Goal: Task Accomplishment & Management: Complete application form

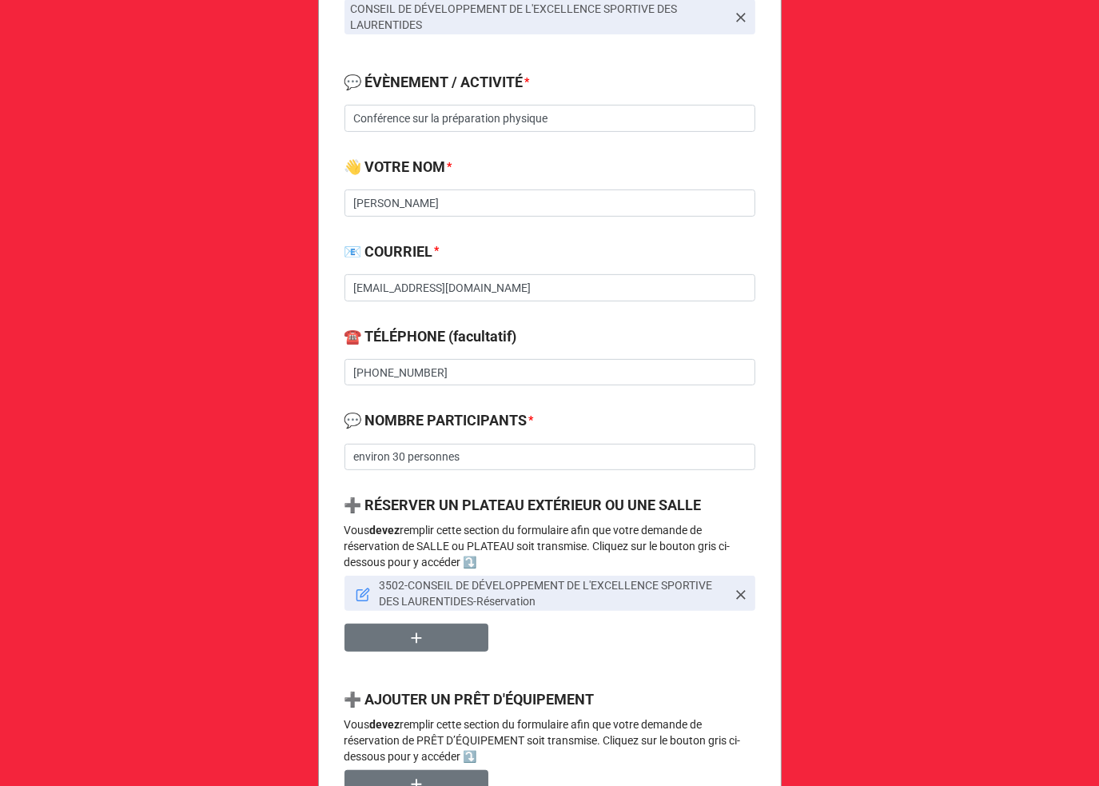
scroll to position [426, 0]
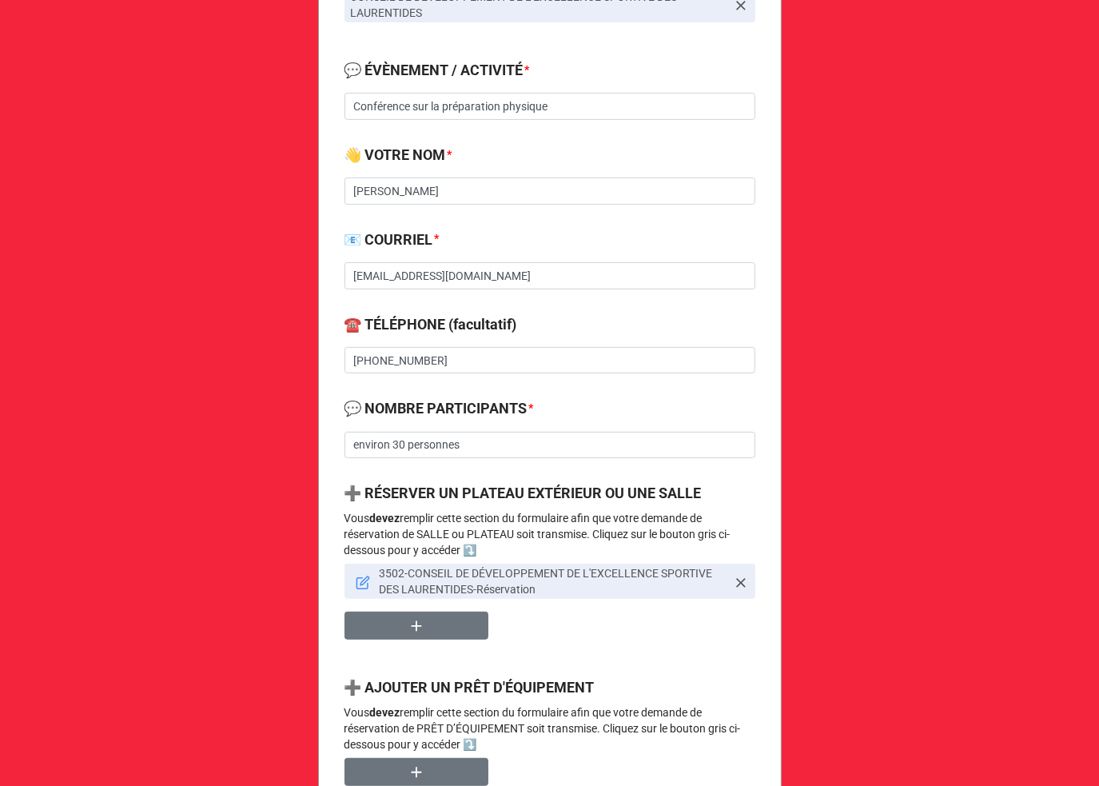
click at [359, 584] on icon at bounding box center [363, 583] width 14 height 14
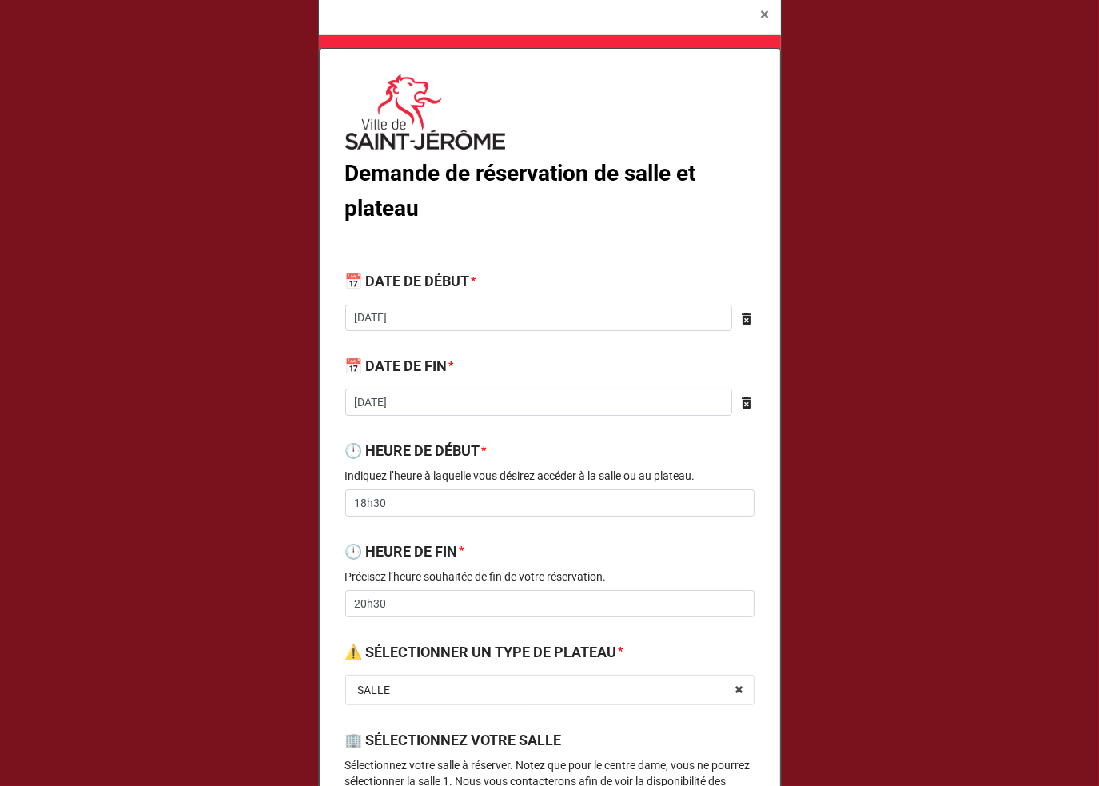
scroll to position [0, 0]
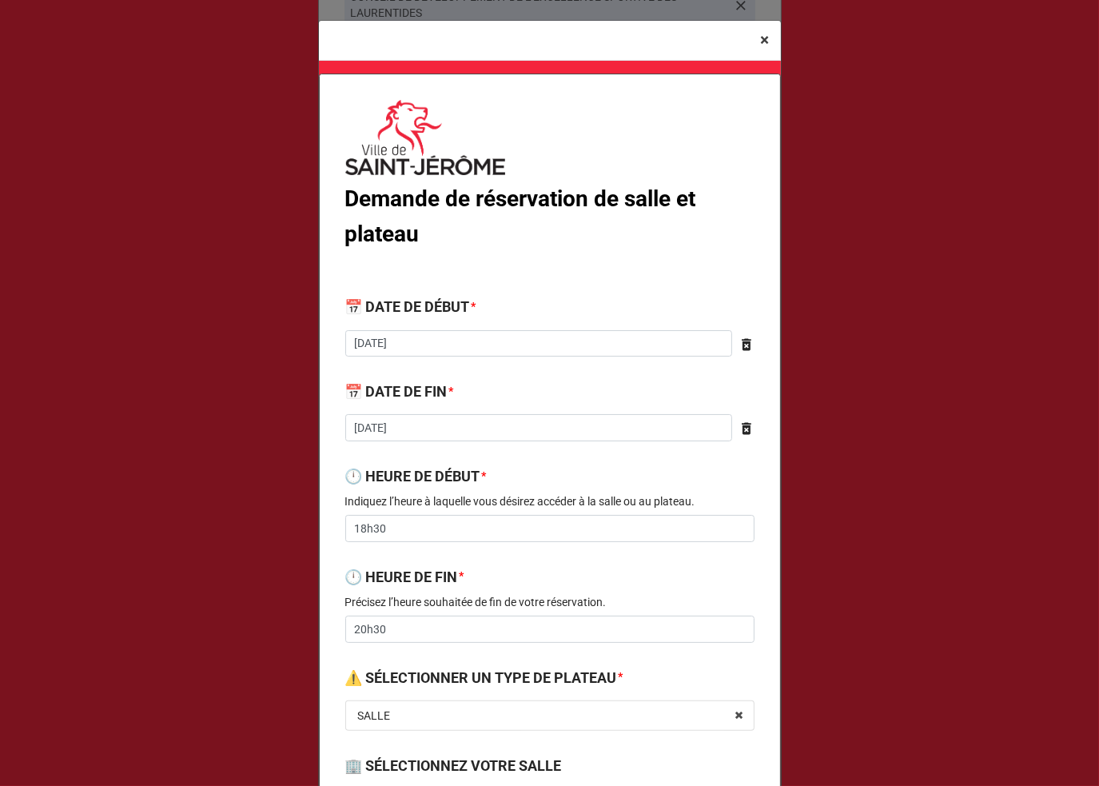
click at [767, 47] on button "× Close" at bounding box center [765, 40] width 31 height 39
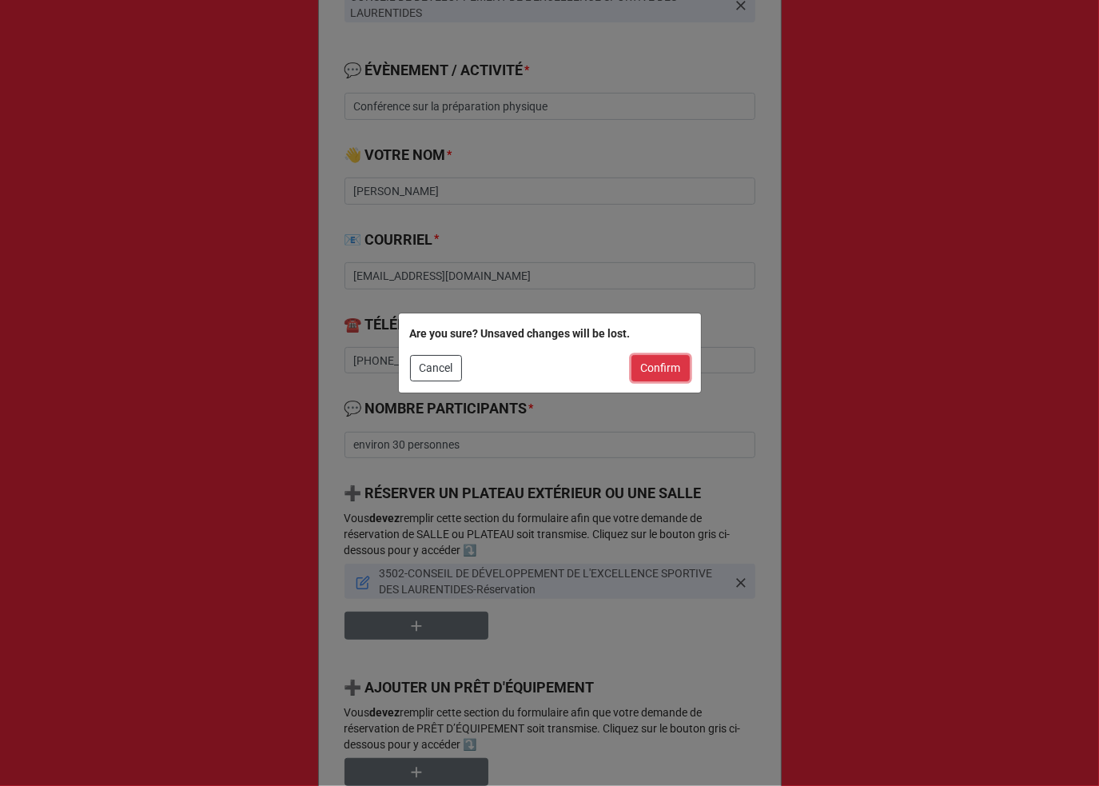
click at [681, 368] on button "Confirm" at bounding box center [661, 368] width 58 height 27
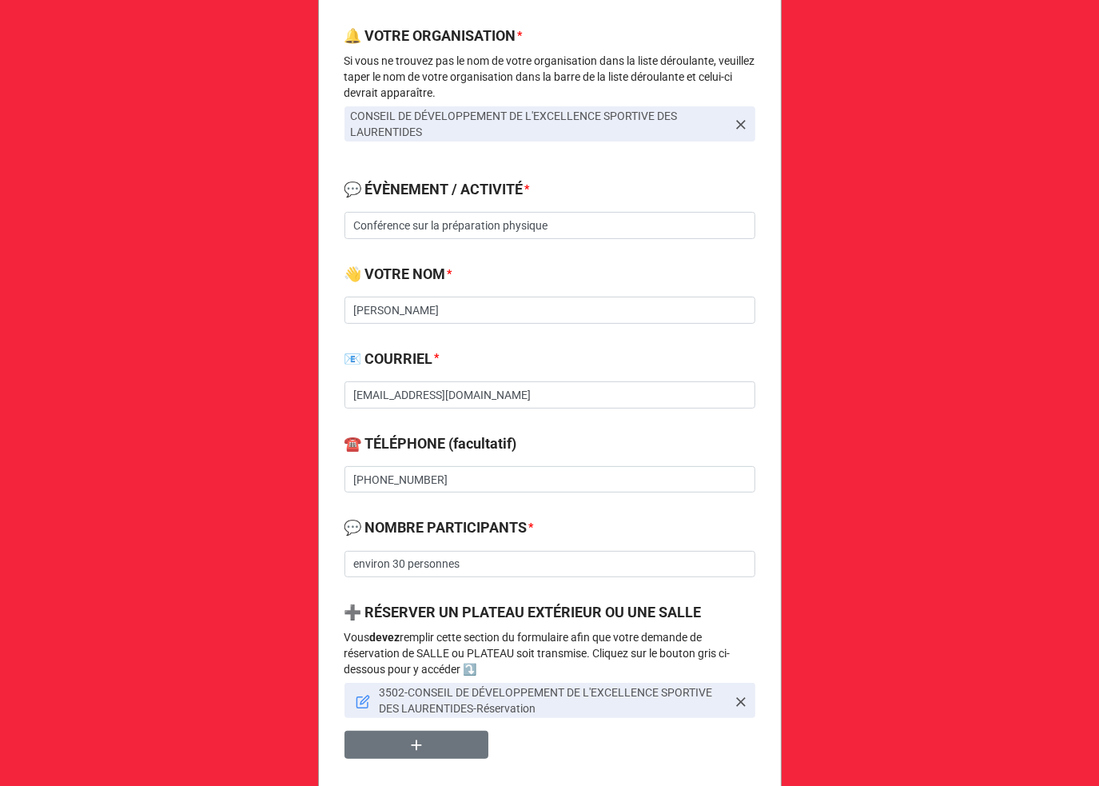
scroll to position [426, 0]
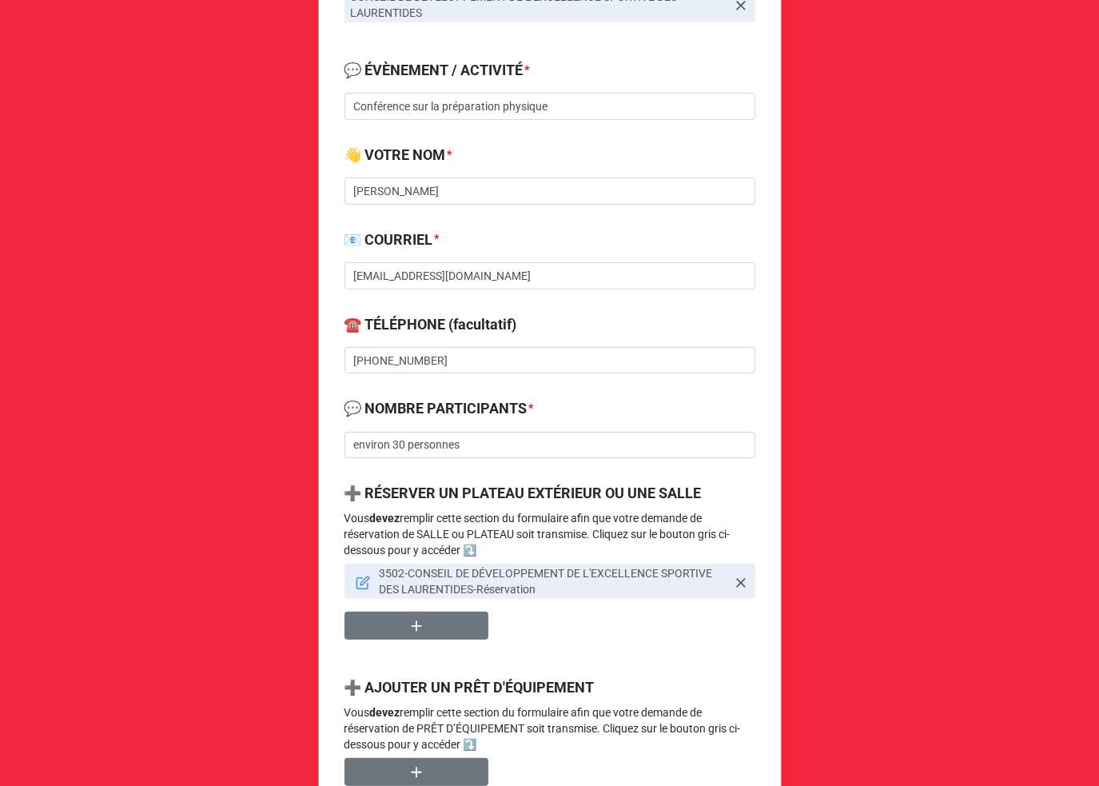
click at [356, 581] on icon at bounding box center [363, 583] width 14 height 14
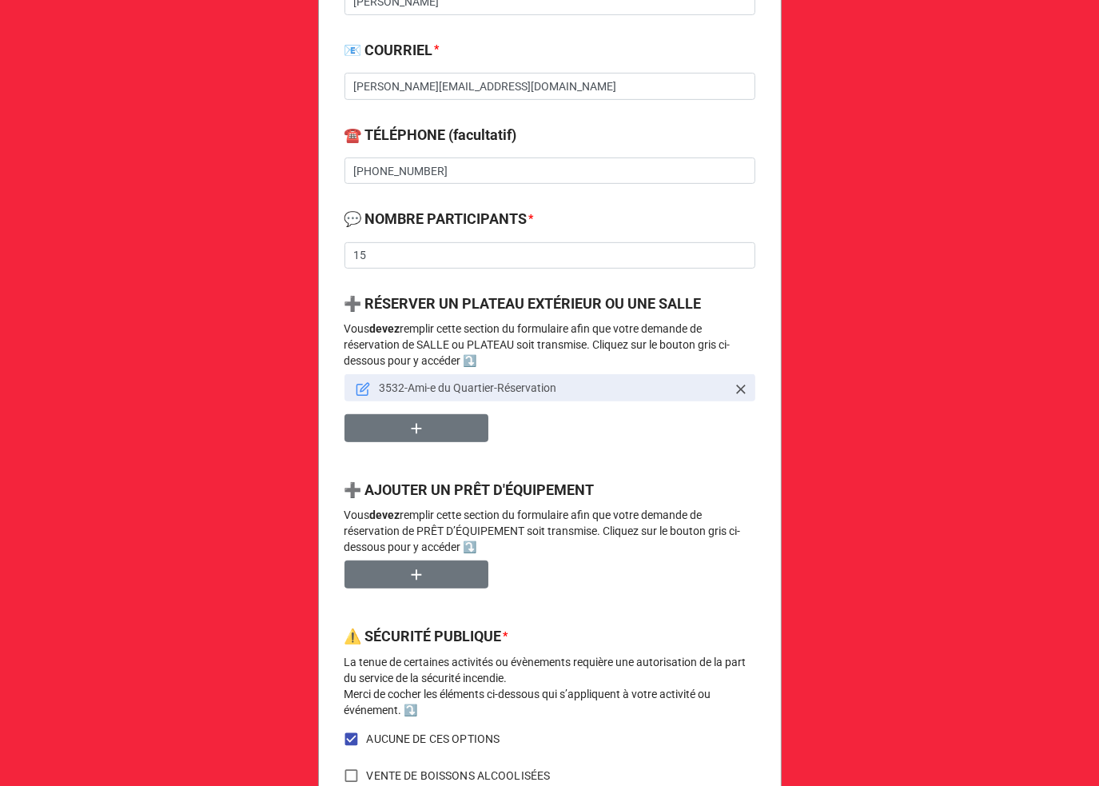
scroll to position [640, 0]
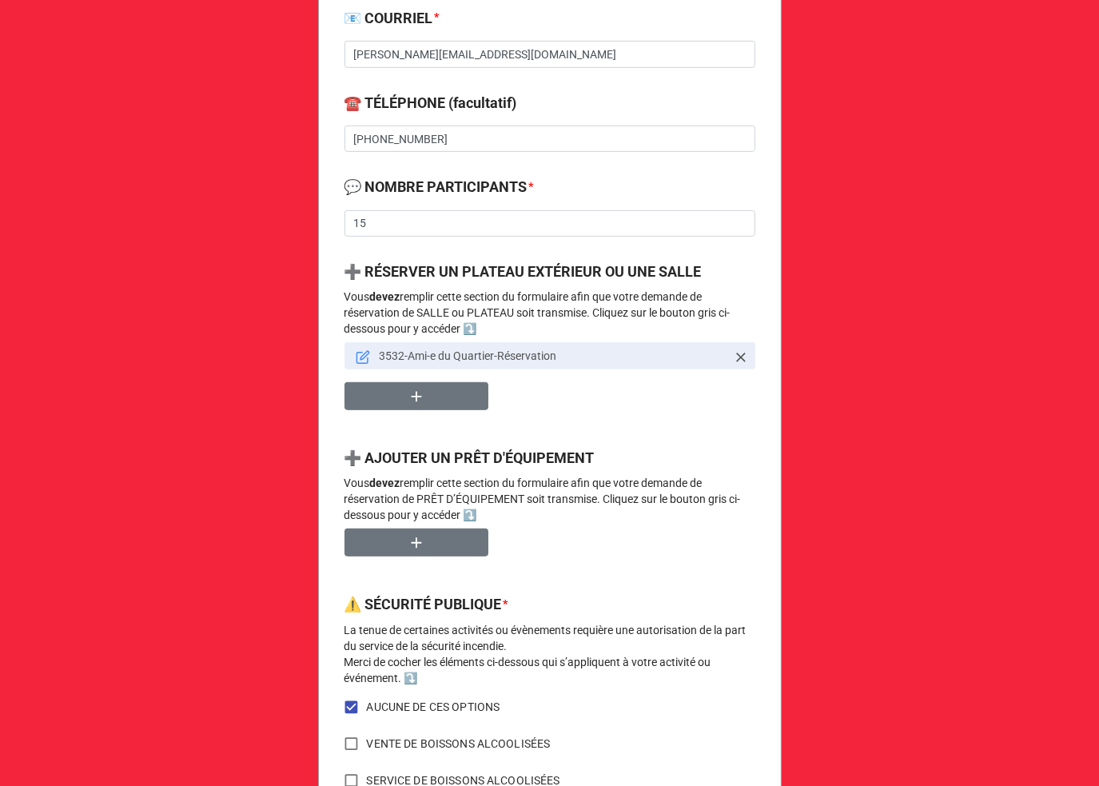
click at [357, 354] on icon at bounding box center [362, 358] width 11 height 11
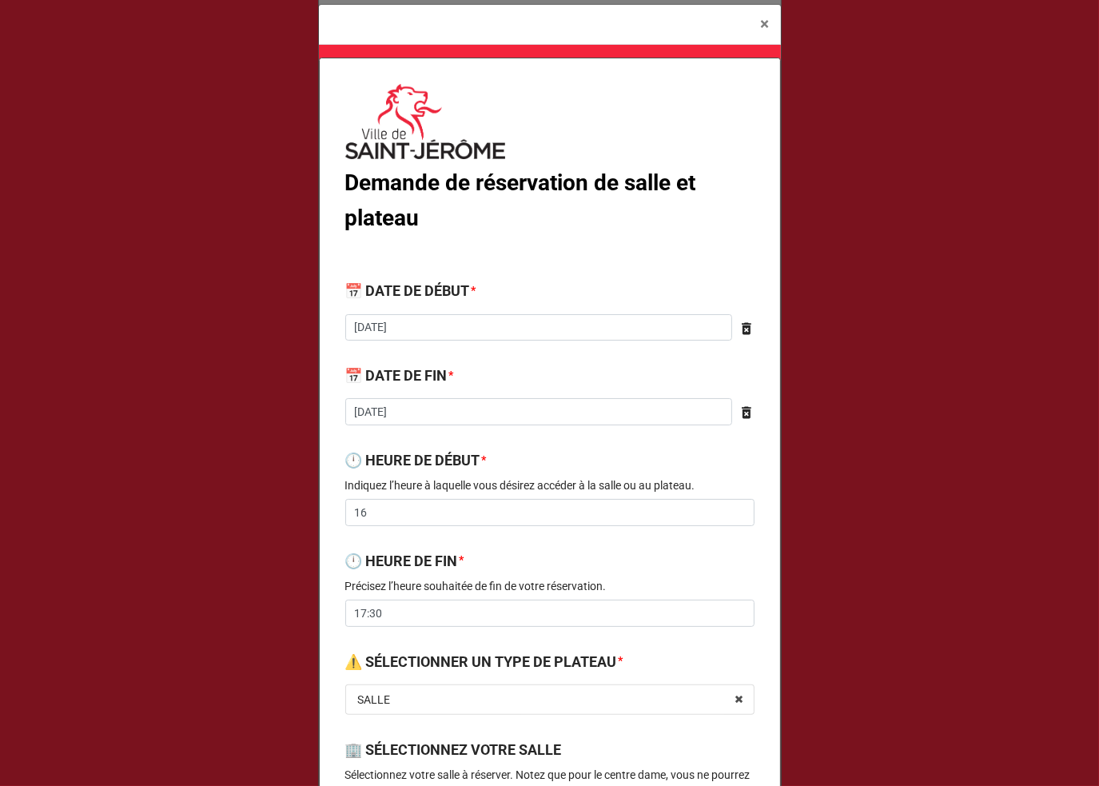
scroll to position [0, 0]
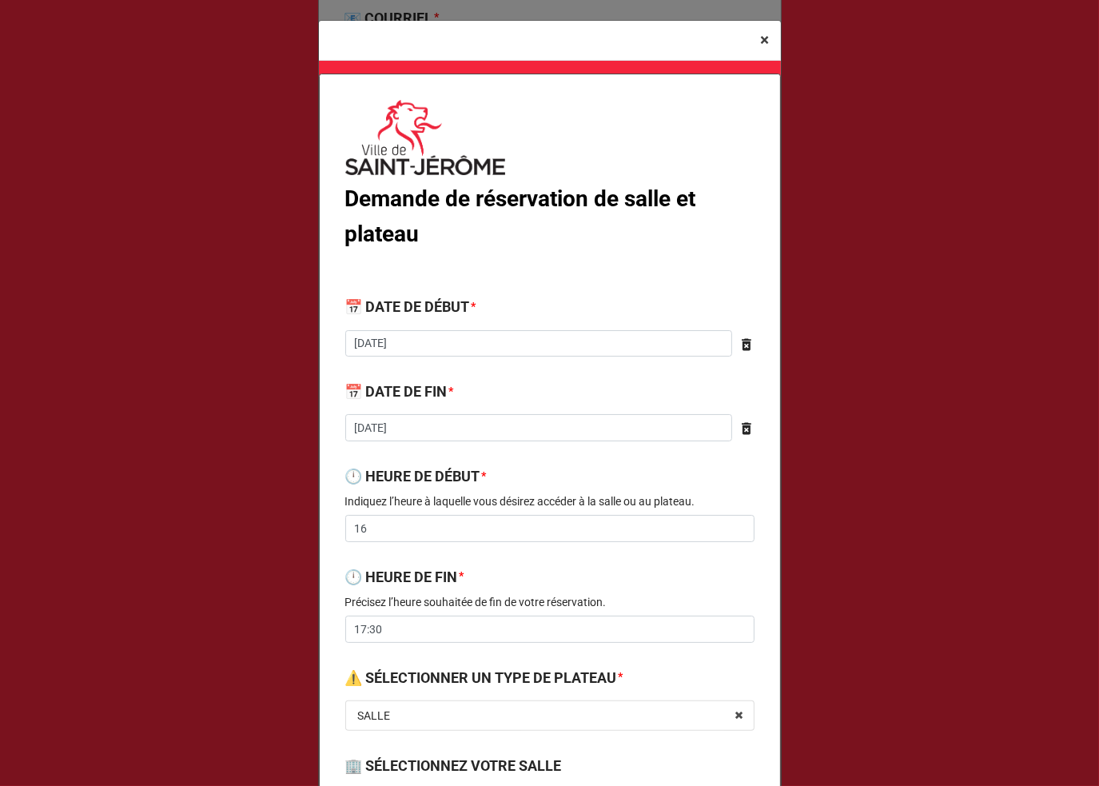
click at [751, 37] on button "× Close" at bounding box center [765, 40] width 31 height 39
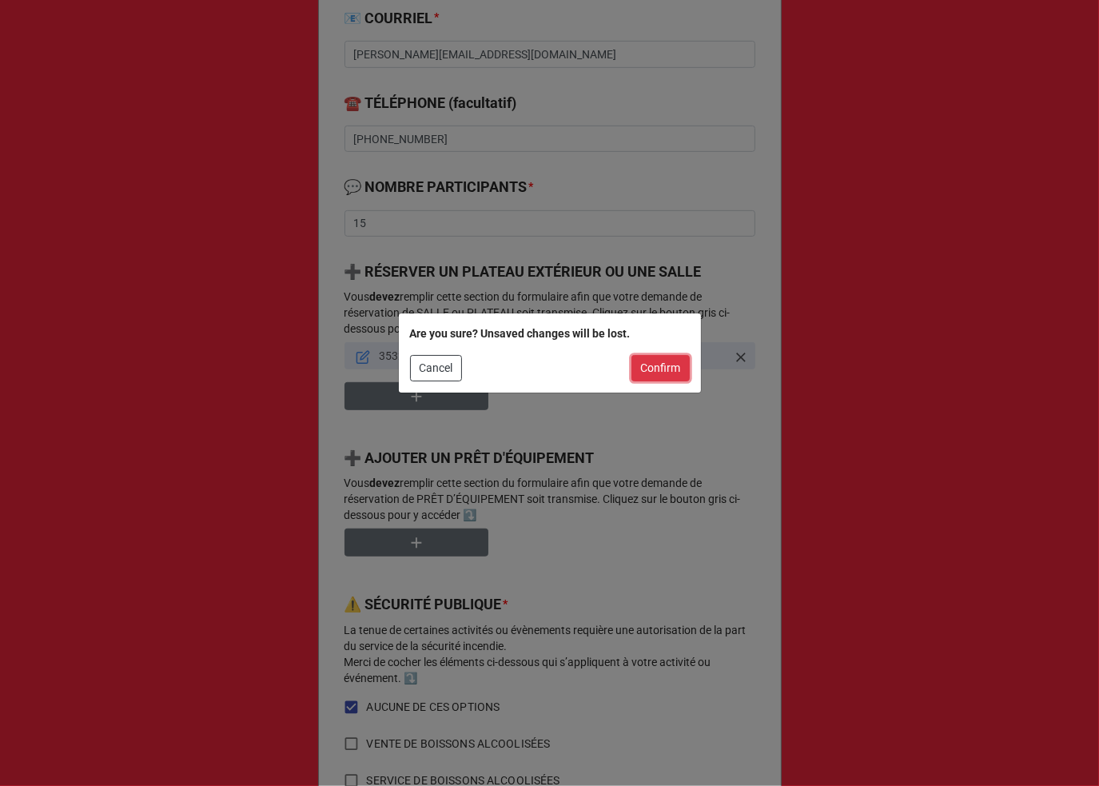
click at [677, 364] on button "Confirm" at bounding box center [661, 368] width 58 height 27
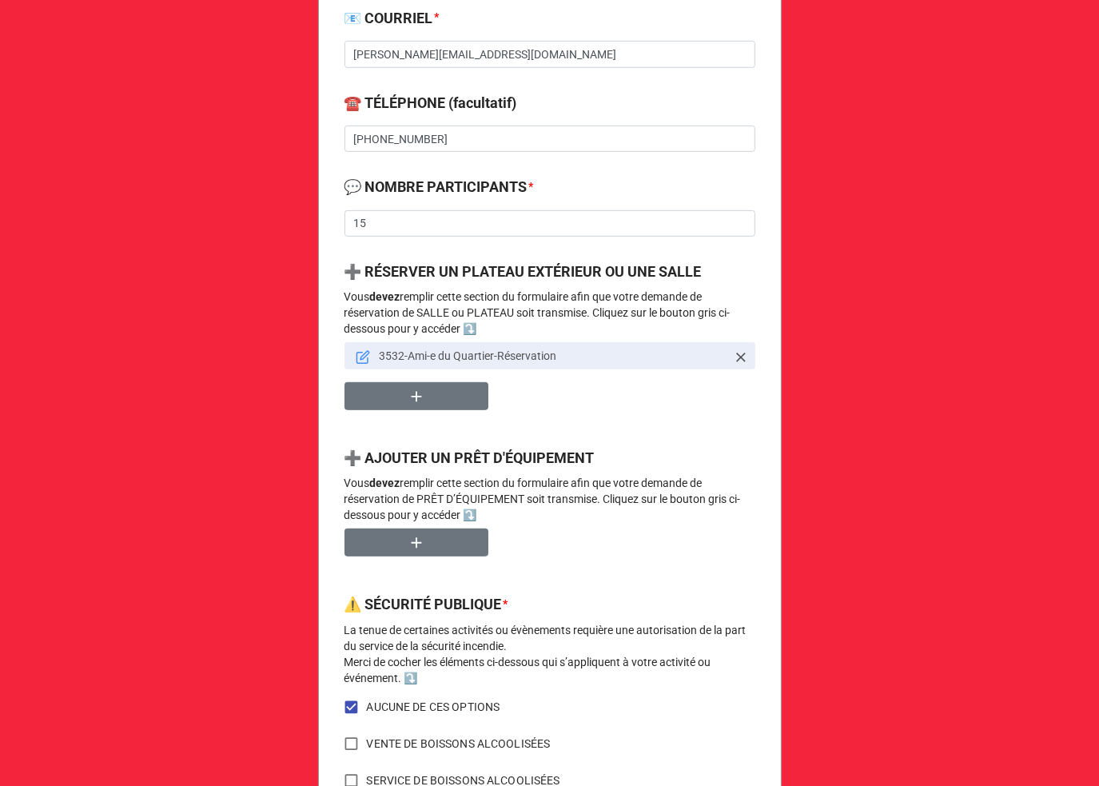
scroll to position [213, 0]
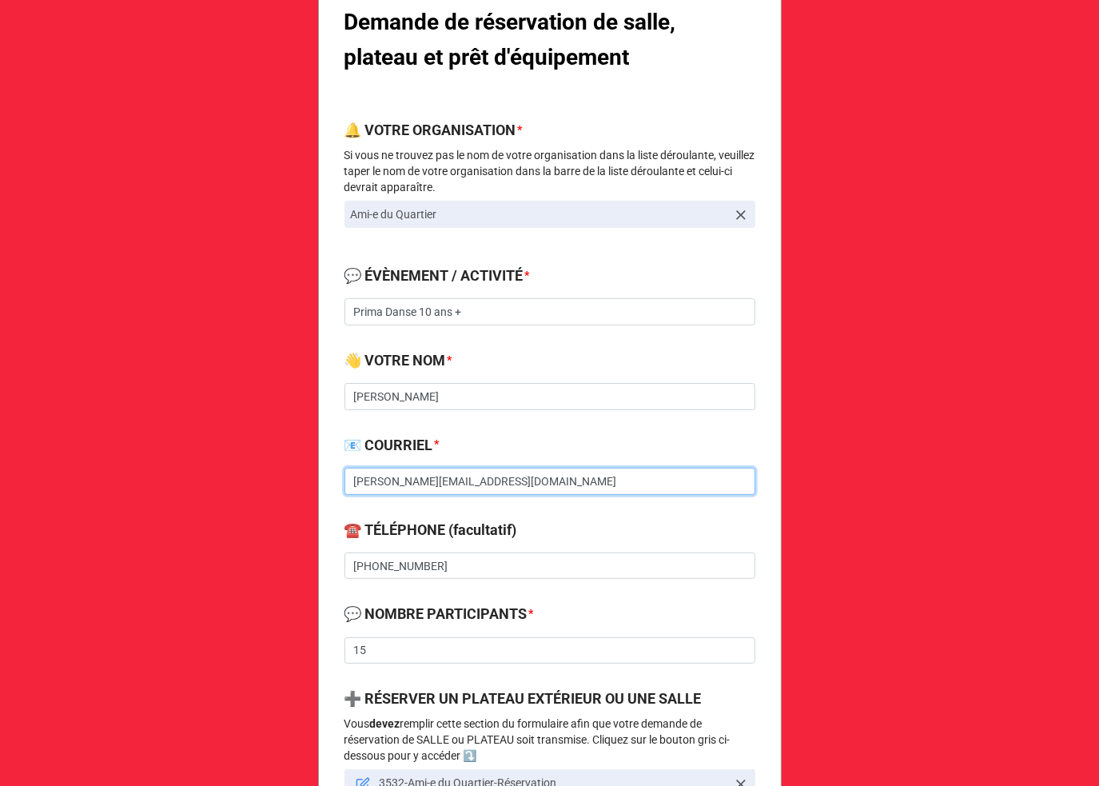
drag, startPoint x: 559, startPoint y: 485, endPoint x: 321, endPoint y: 480, distance: 237.5
click at [321, 480] on div "Demande de réservation de salle, plateau et prêt d'équipement 🔔 VOTRE ORGANISAT…" at bounding box center [550, 758] width 464 height 1724
click at [556, 485] on input "Meghann.croteau@lamieduquartier.com" at bounding box center [550, 481] width 411 height 27
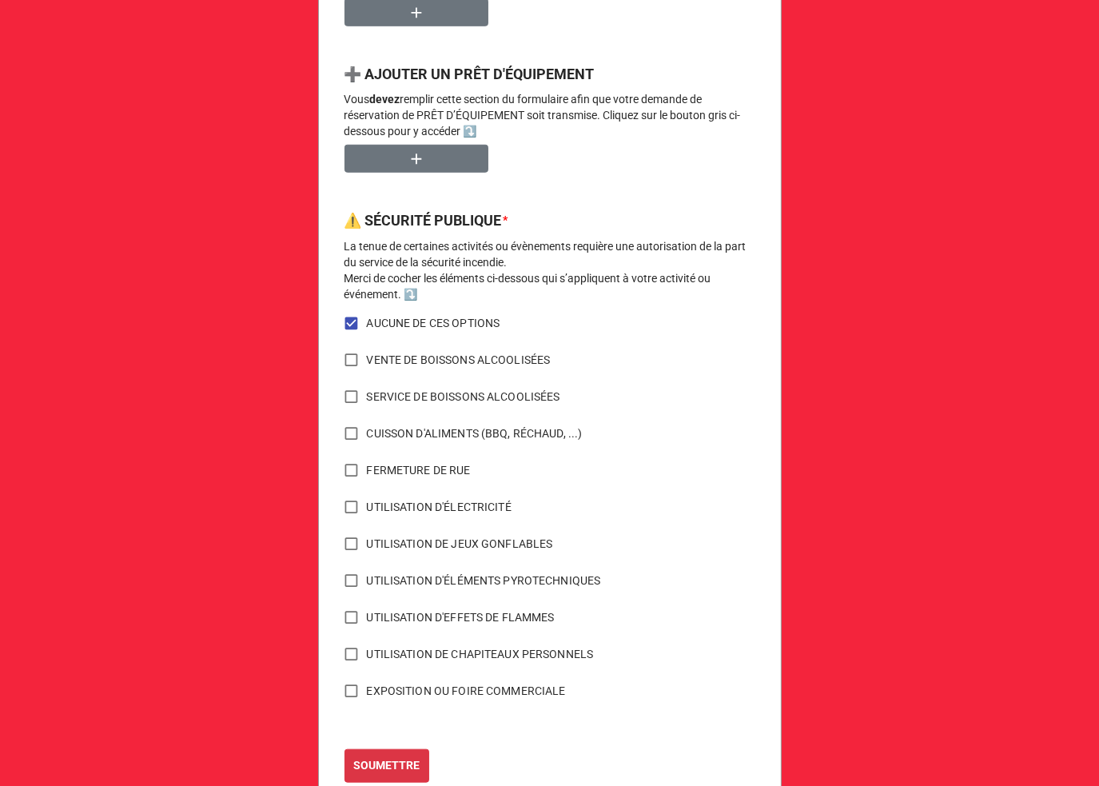
scroll to position [1072, 0]
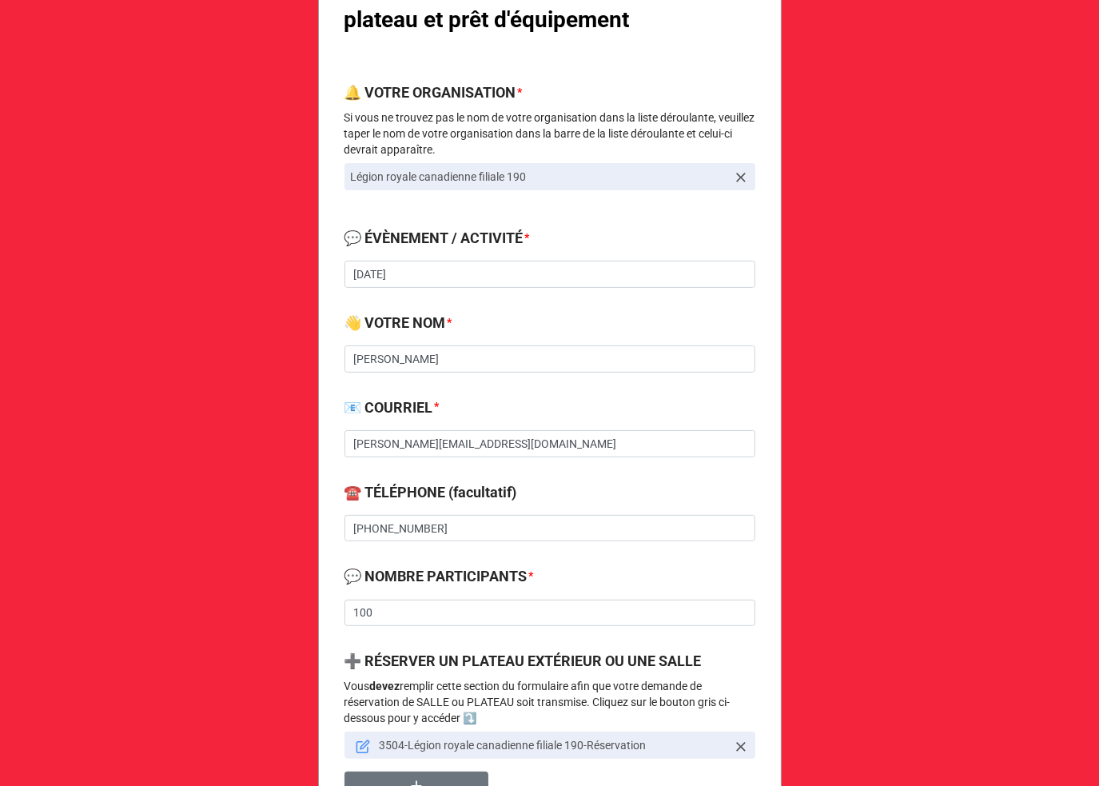
scroll to position [426, 0]
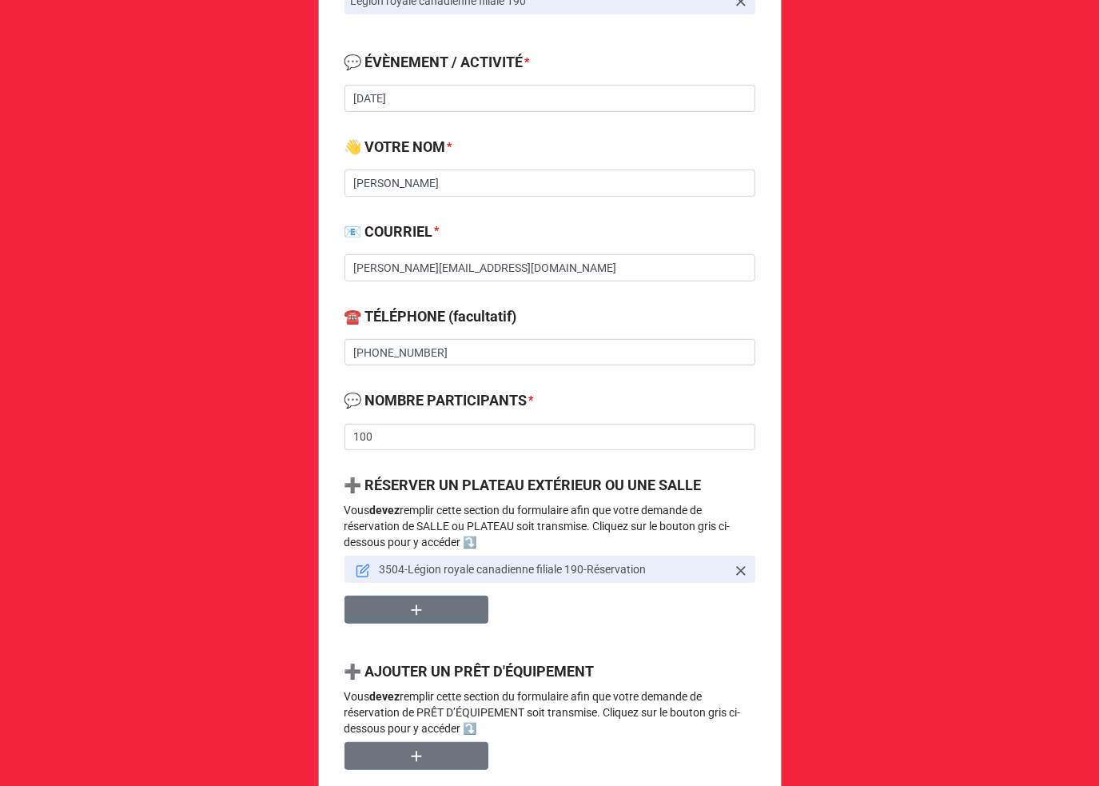
click at [362, 572] on icon at bounding box center [363, 571] width 14 height 14
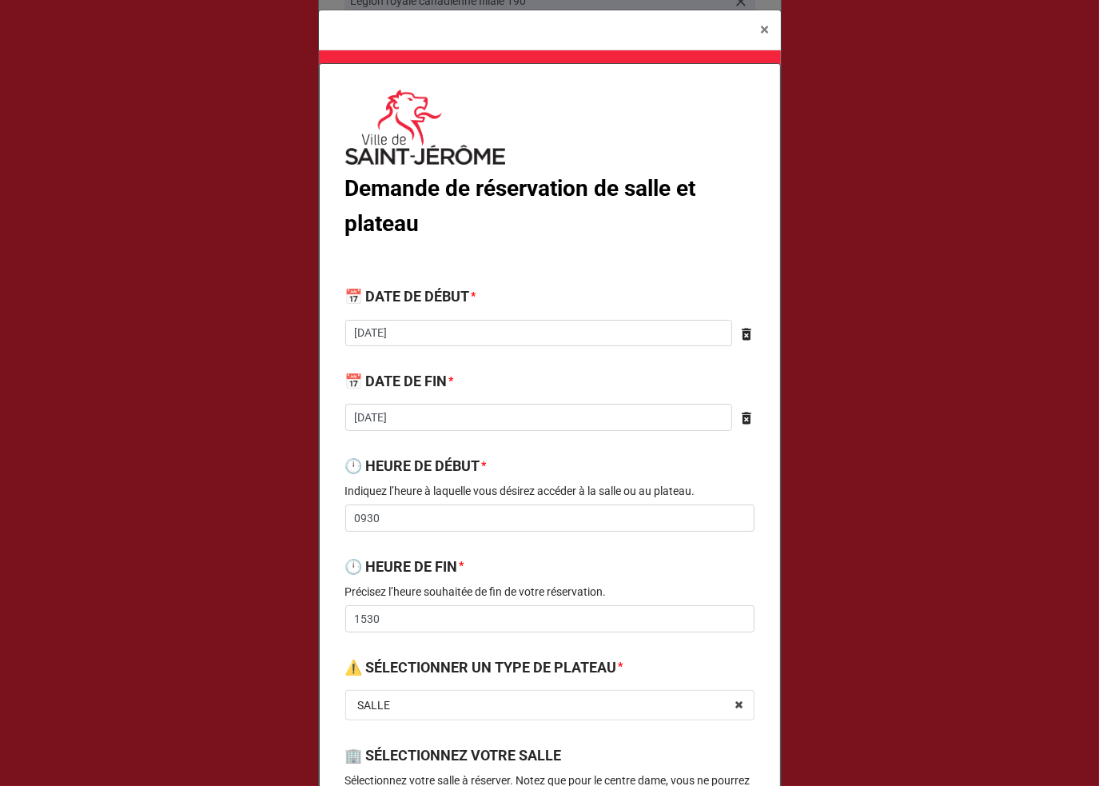
scroll to position [0, 0]
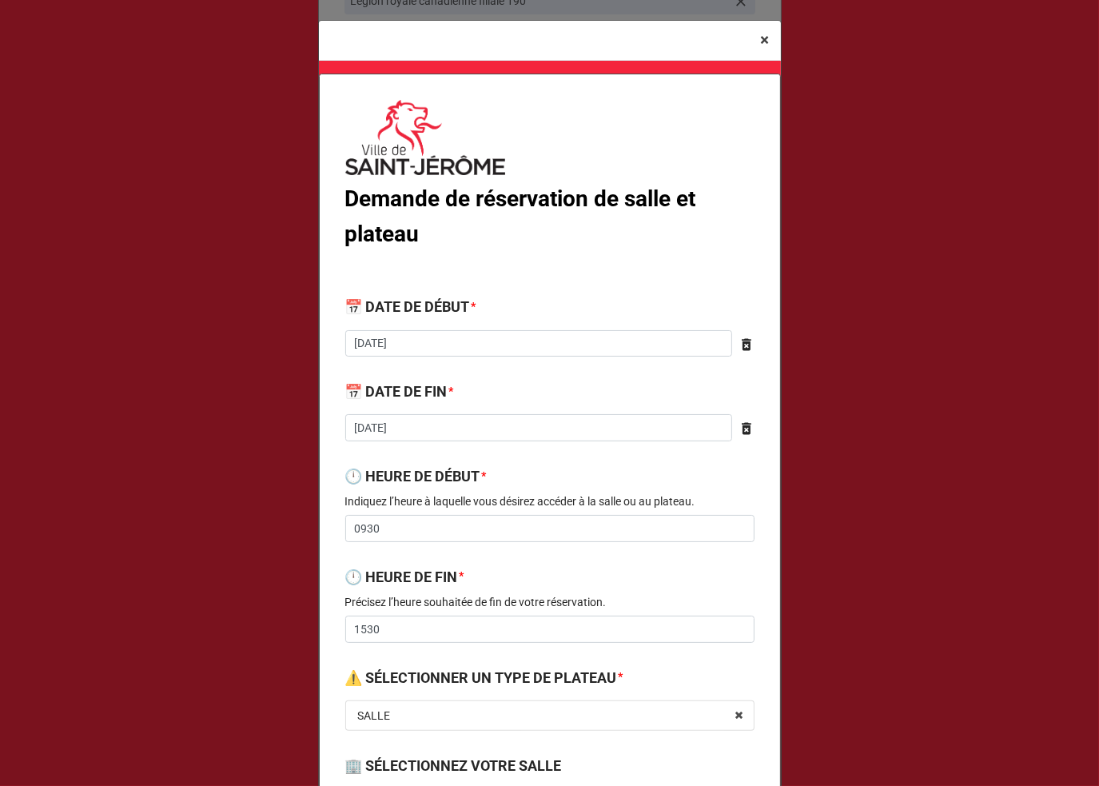
click at [761, 41] on span "×" at bounding box center [765, 39] width 9 height 19
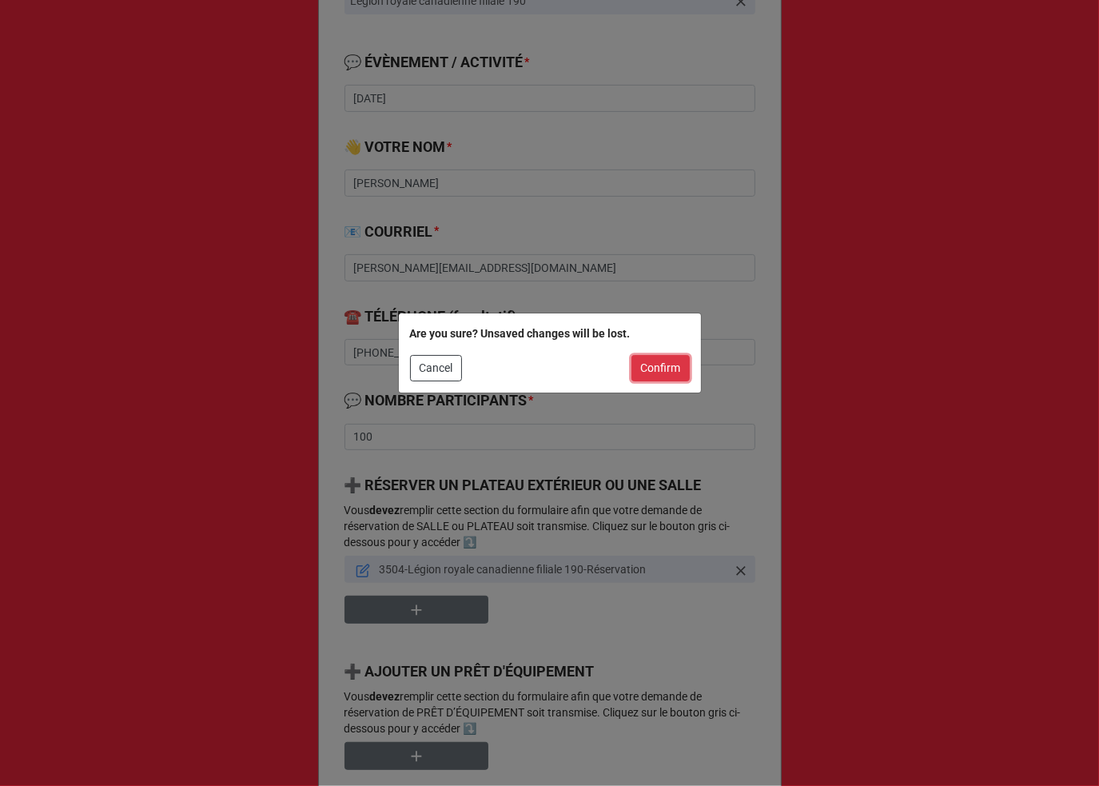
click at [685, 360] on button "Confirm" at bounding box center [661, 368] width 58 height 27
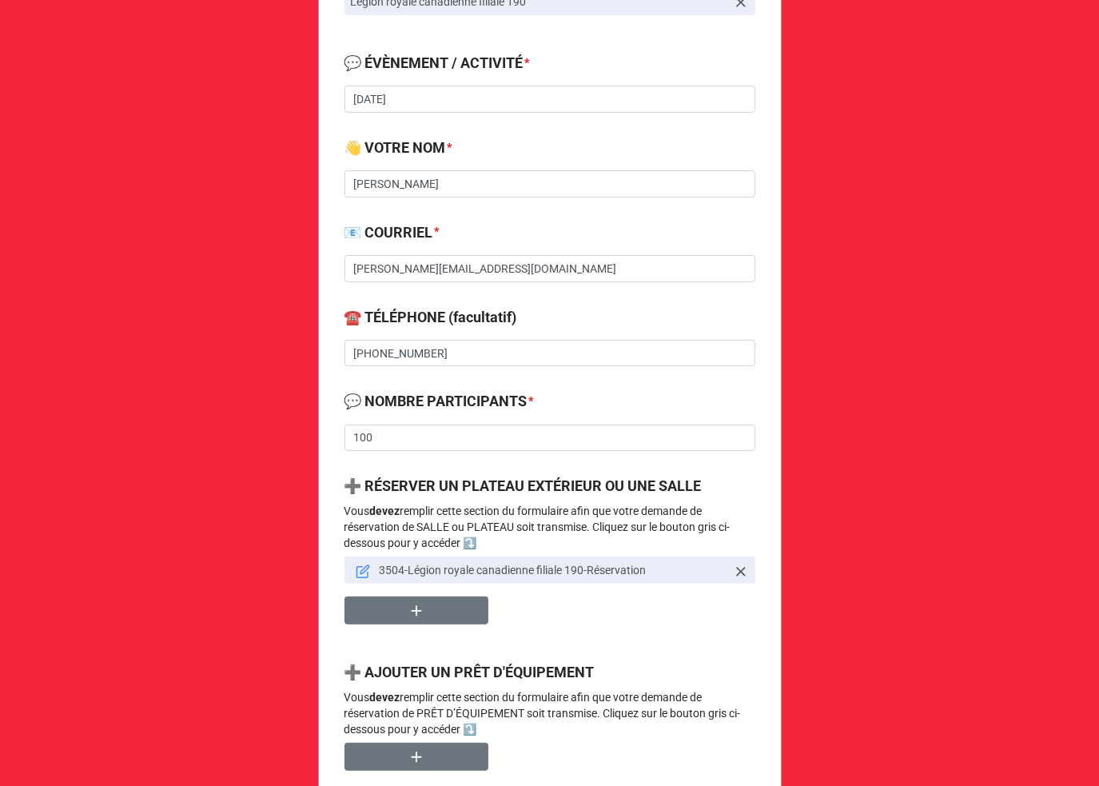
scroll to position [426, 0]
click at [347, 570] on link "3504-Légion royale canadienne filiale 190-Réservation" at bounding box center [550, 569] width 411 height 27
click at [369, 571] on link "3504-Légion royale canadienne filiale 190-Réservation" at bounding box center [550, 569] width 411 height 27
click at [361, 568] on icon at bounding box center [363, 571] width 14 height 14
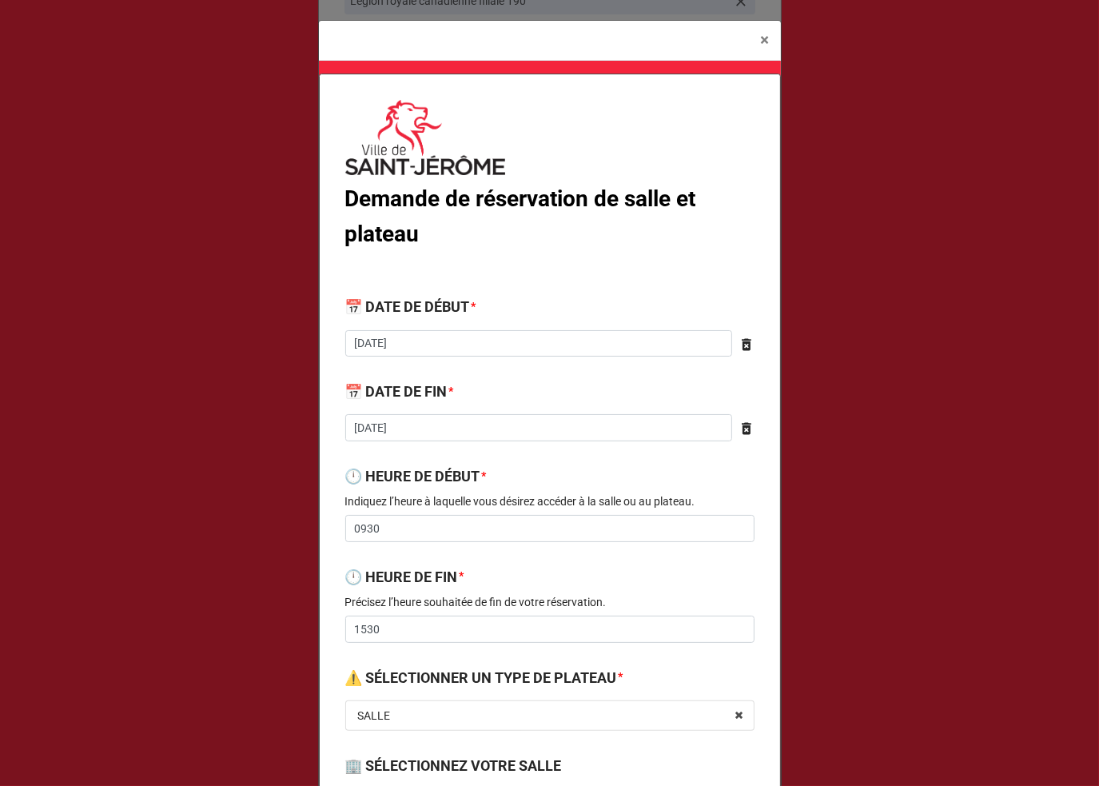
scroll to position [213, 0]
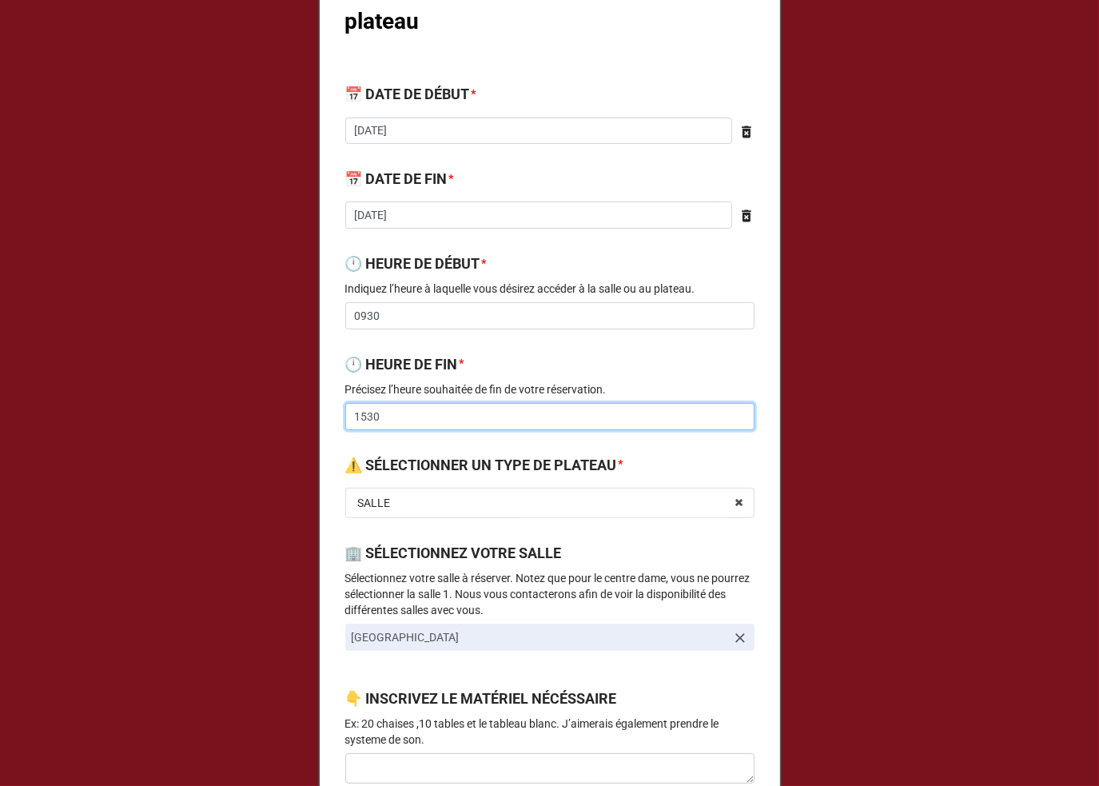
click at [362, 415] on input "1530" at bounding box center [549, 416] width 409 height 27
type input "15h30"
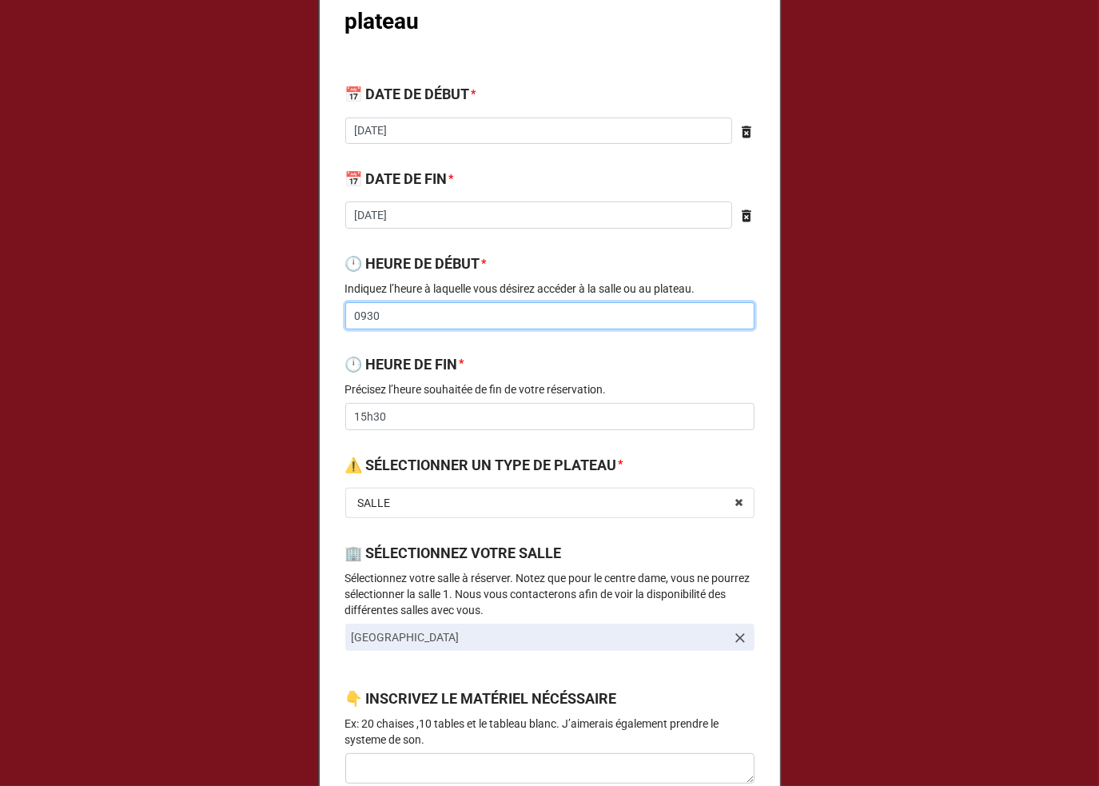
click at [364, 314] on input "0930" at bounding box center [549, 315] width 409 height 27
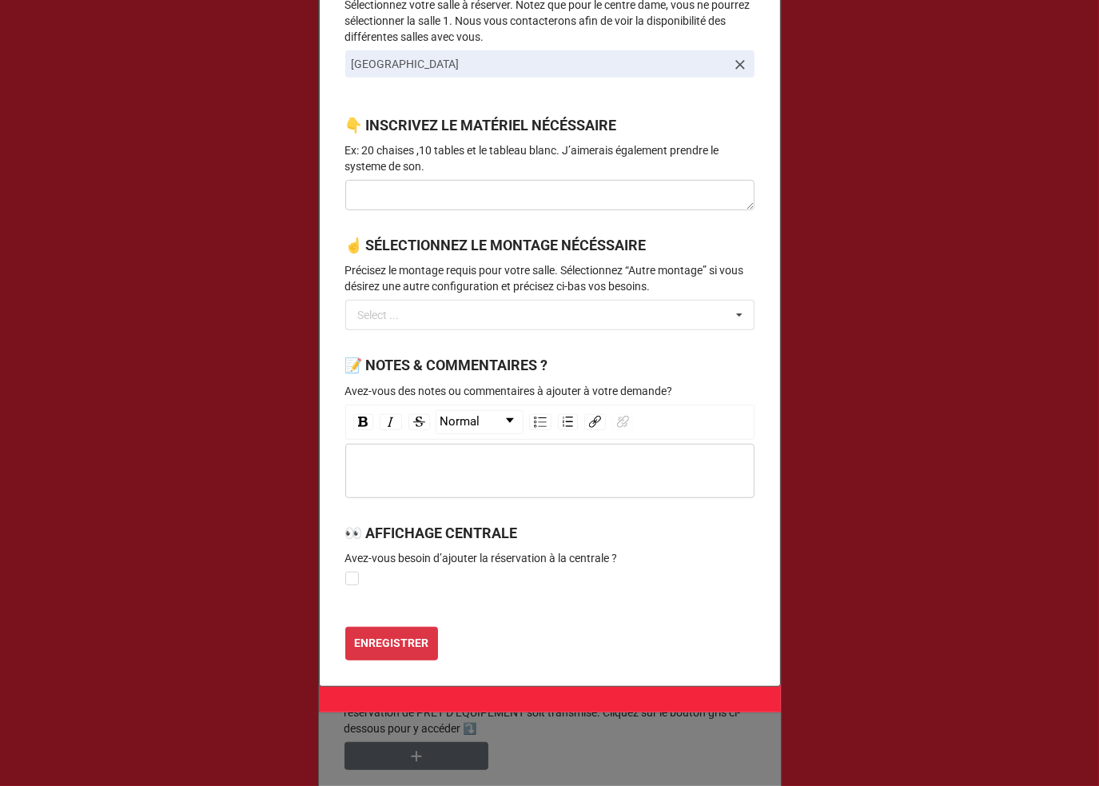
scroll to position [810, 0]
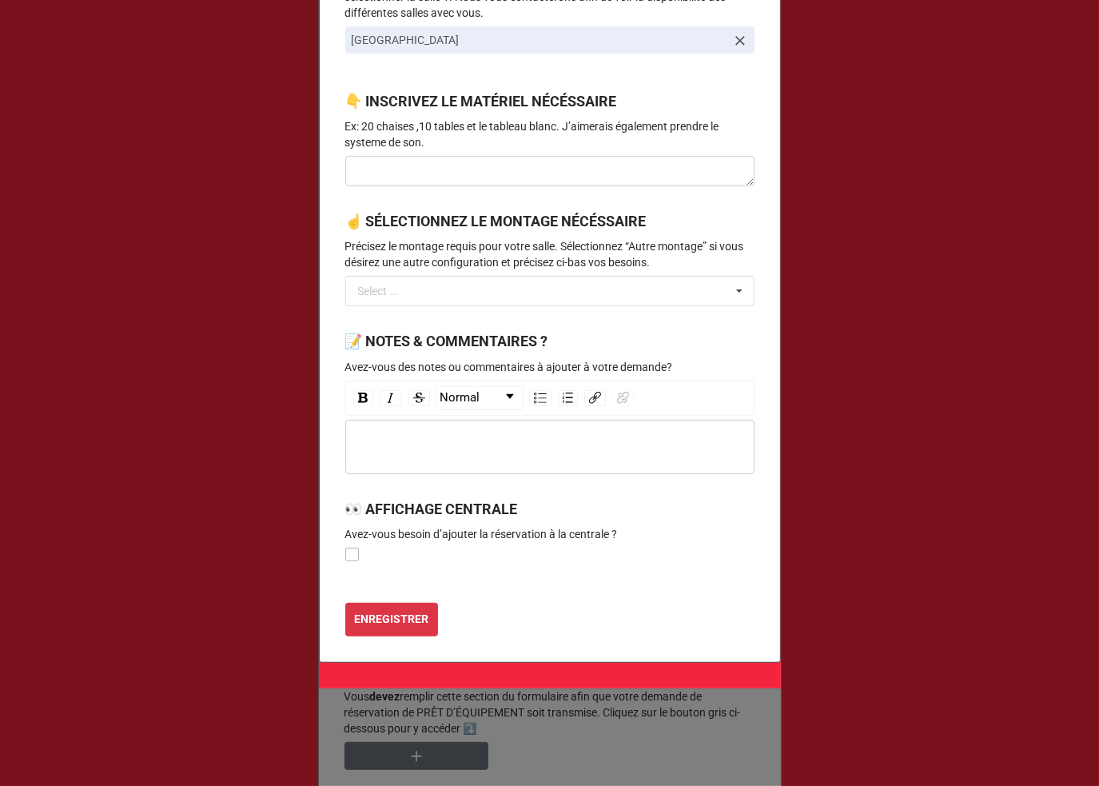
type input "09h30"
click at [345, 548] on label at bounding box center [352, 548] width 14 height 0
checkbox input "true"
click at [421, 618] on b "ENREGISTRER" at bounding box center [391, 619] width 74 height 17
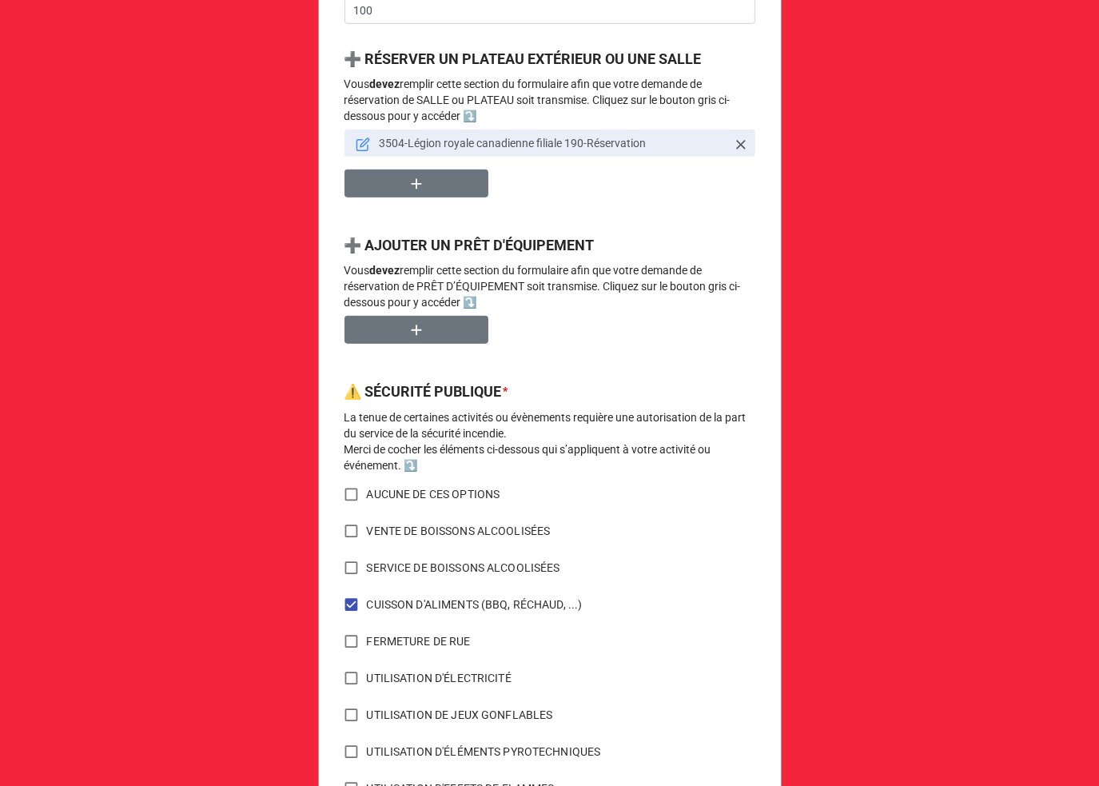
scroll to position [1066, 0]
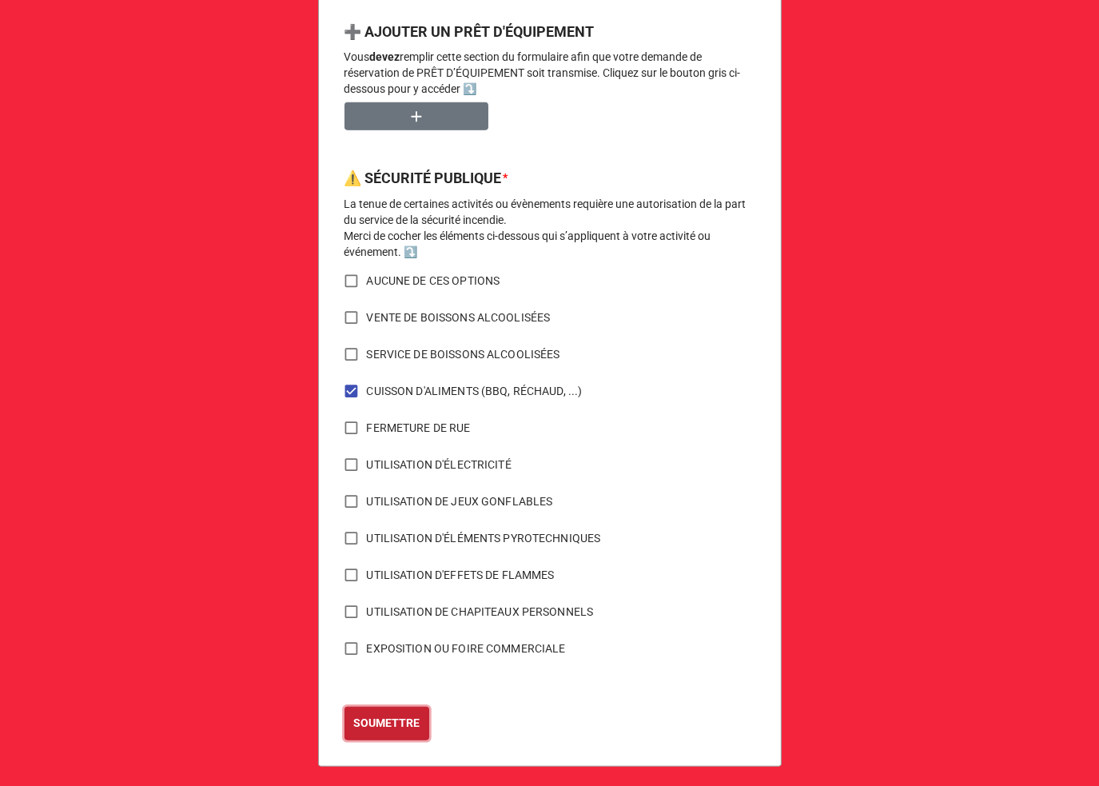
click at [373, 724] on b "SOUMETTRE" at bounding box center [386, 723] width 66 height 17
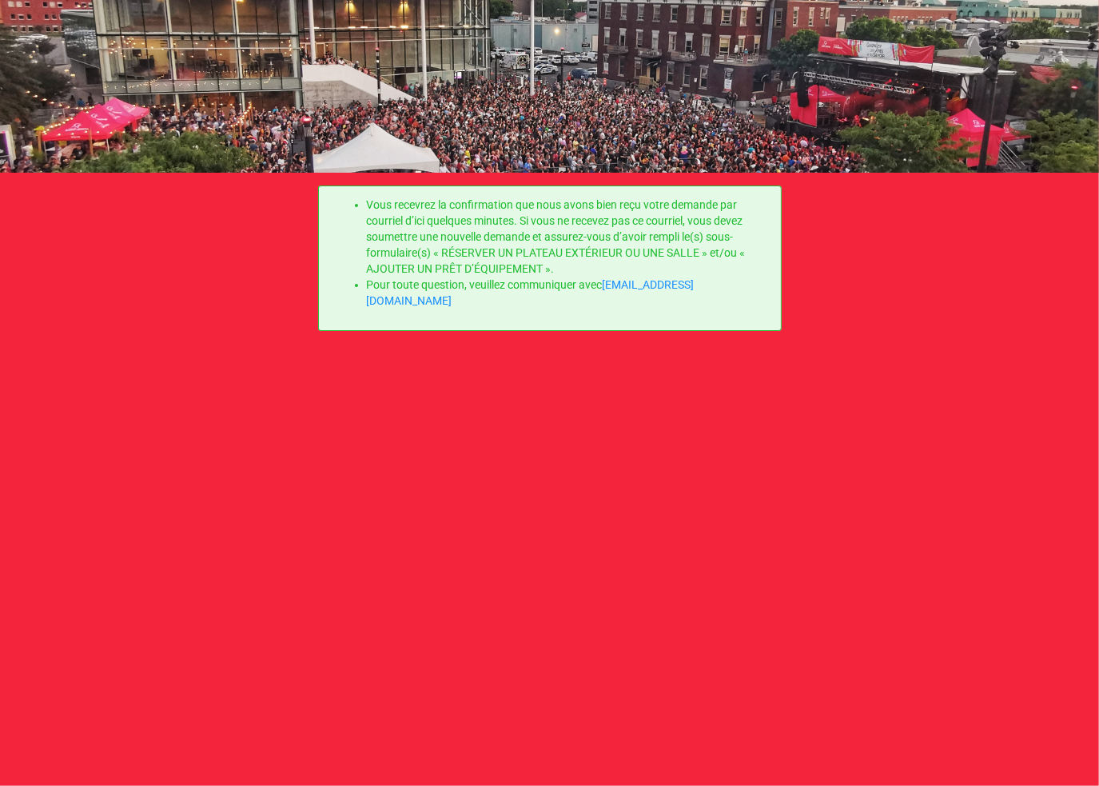
scroll to position [0, 0]
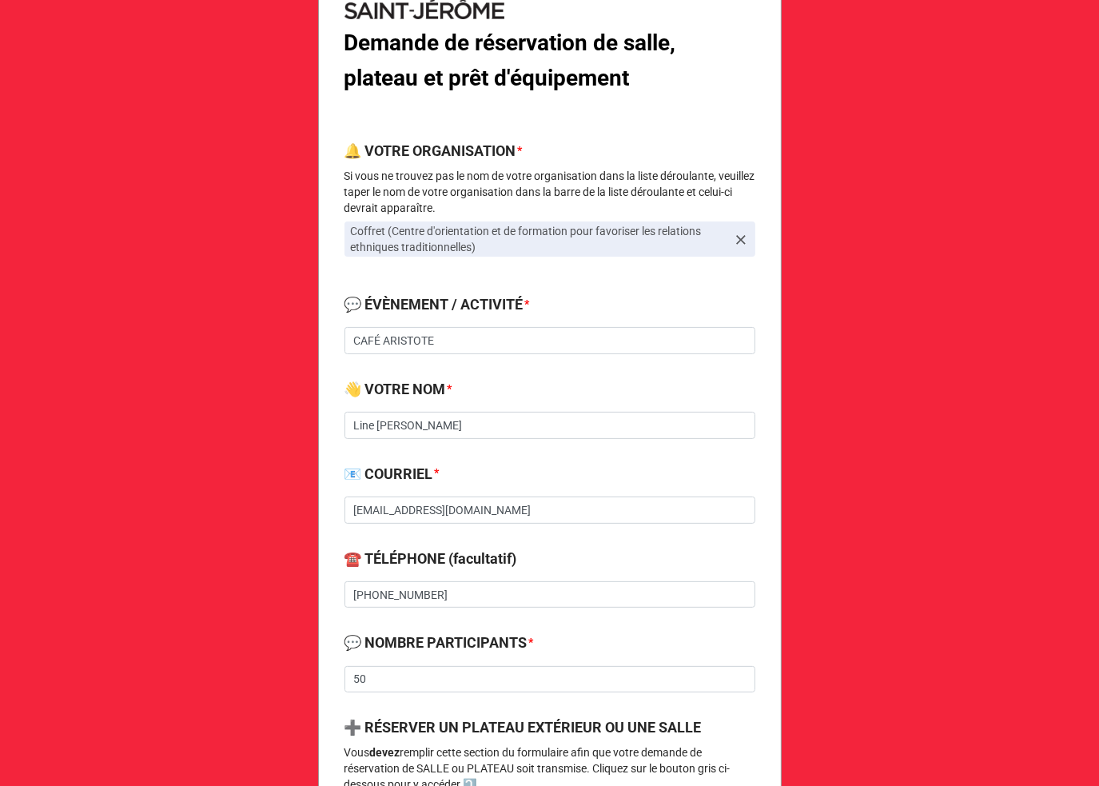
scroll to position [426, 0]
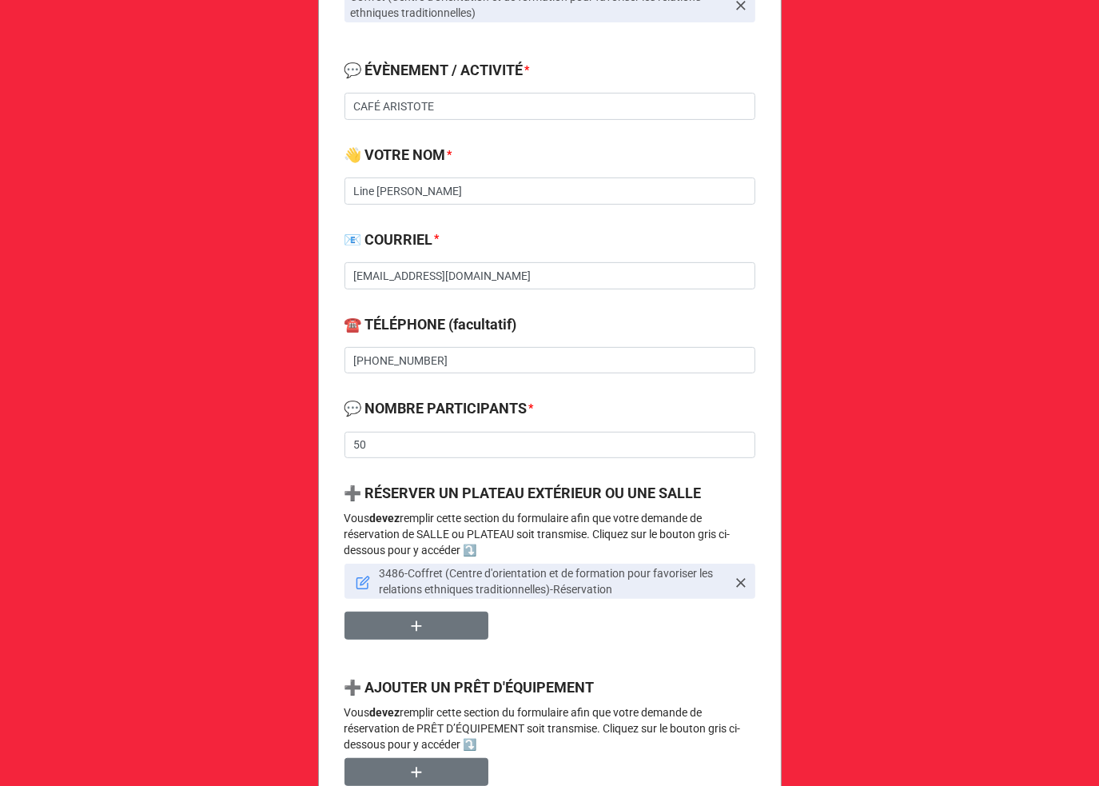
click at [361, 581] on icon at bounding box center [365, 580] width 9 height 9
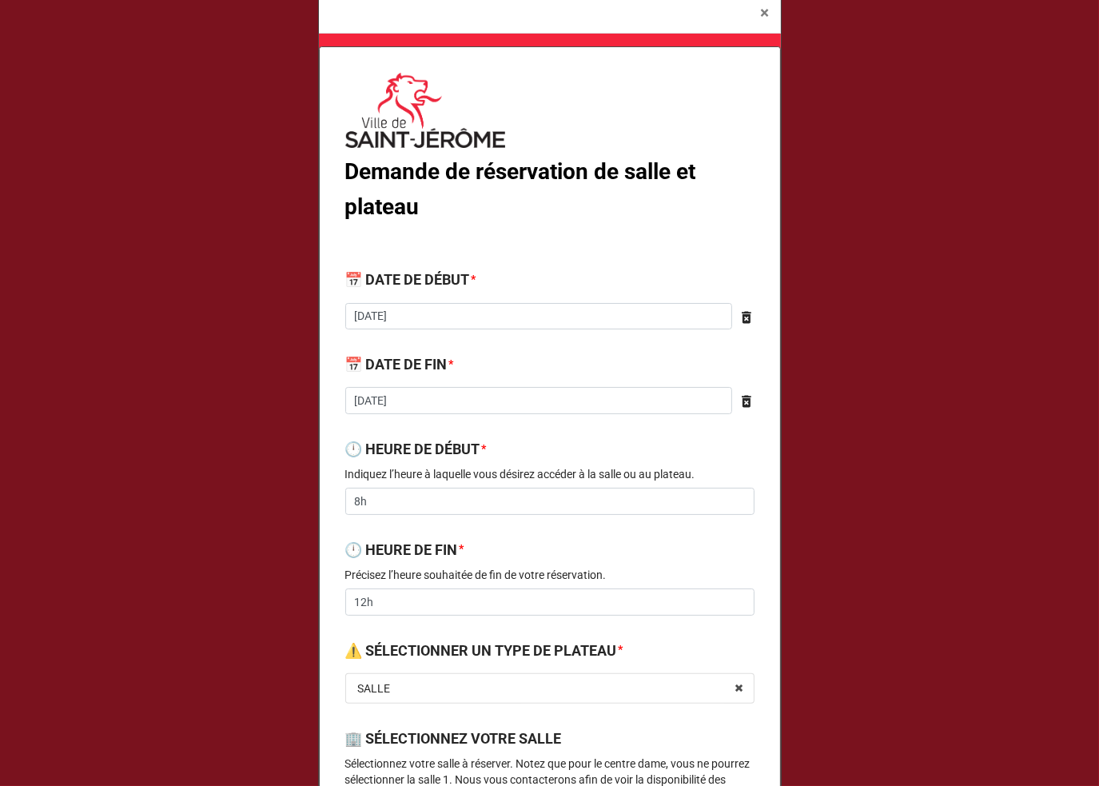
scroll to position [0, 0]
